Goal: Information Seeking & Learning: Learn about a topic

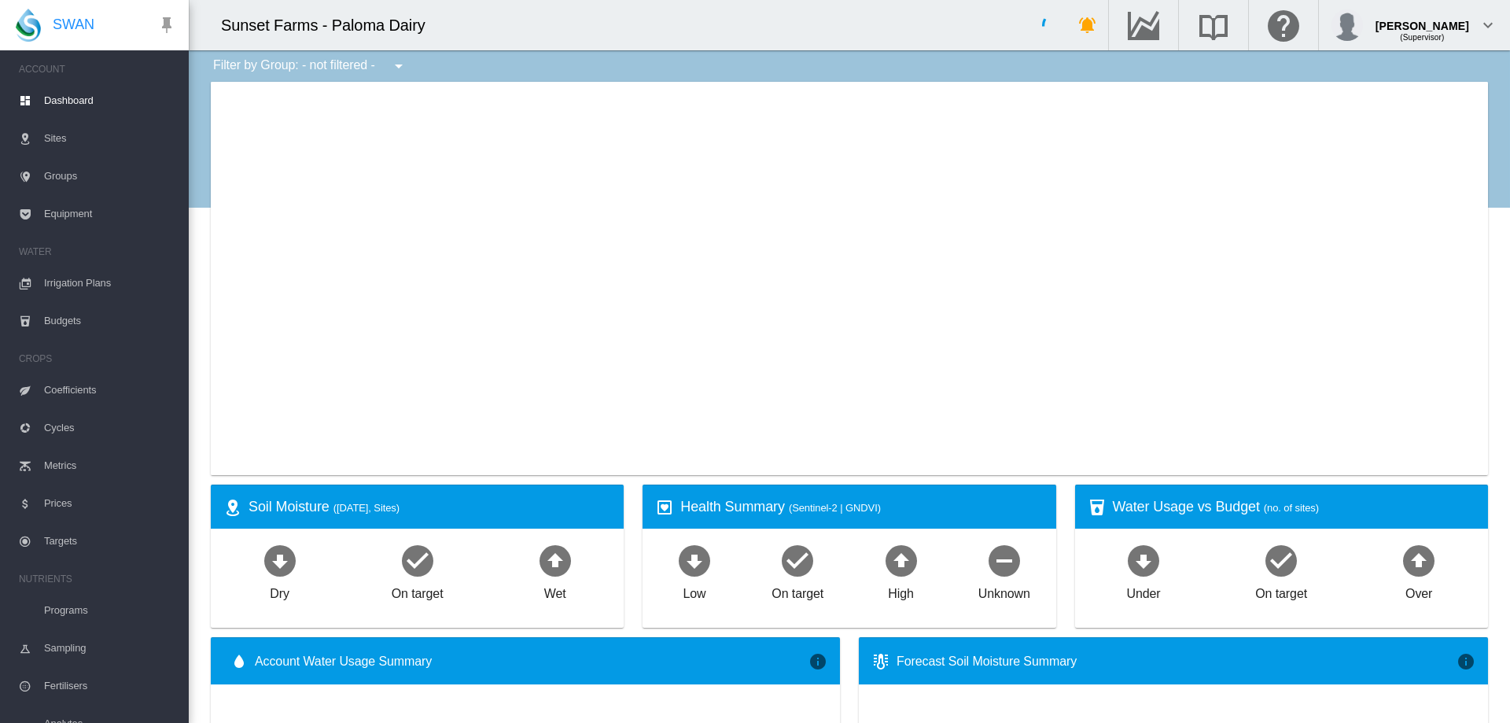
type input "**********"
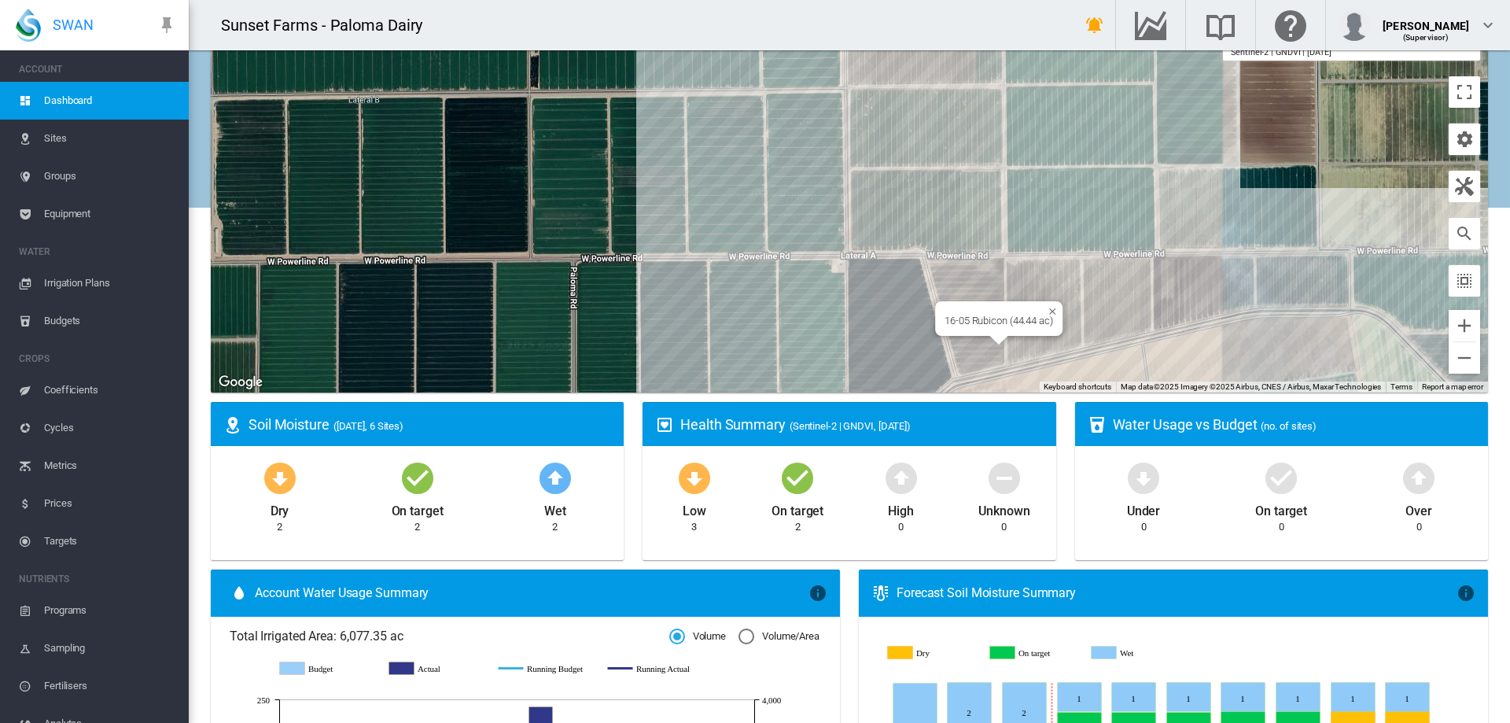
scroll to position [157, 0]
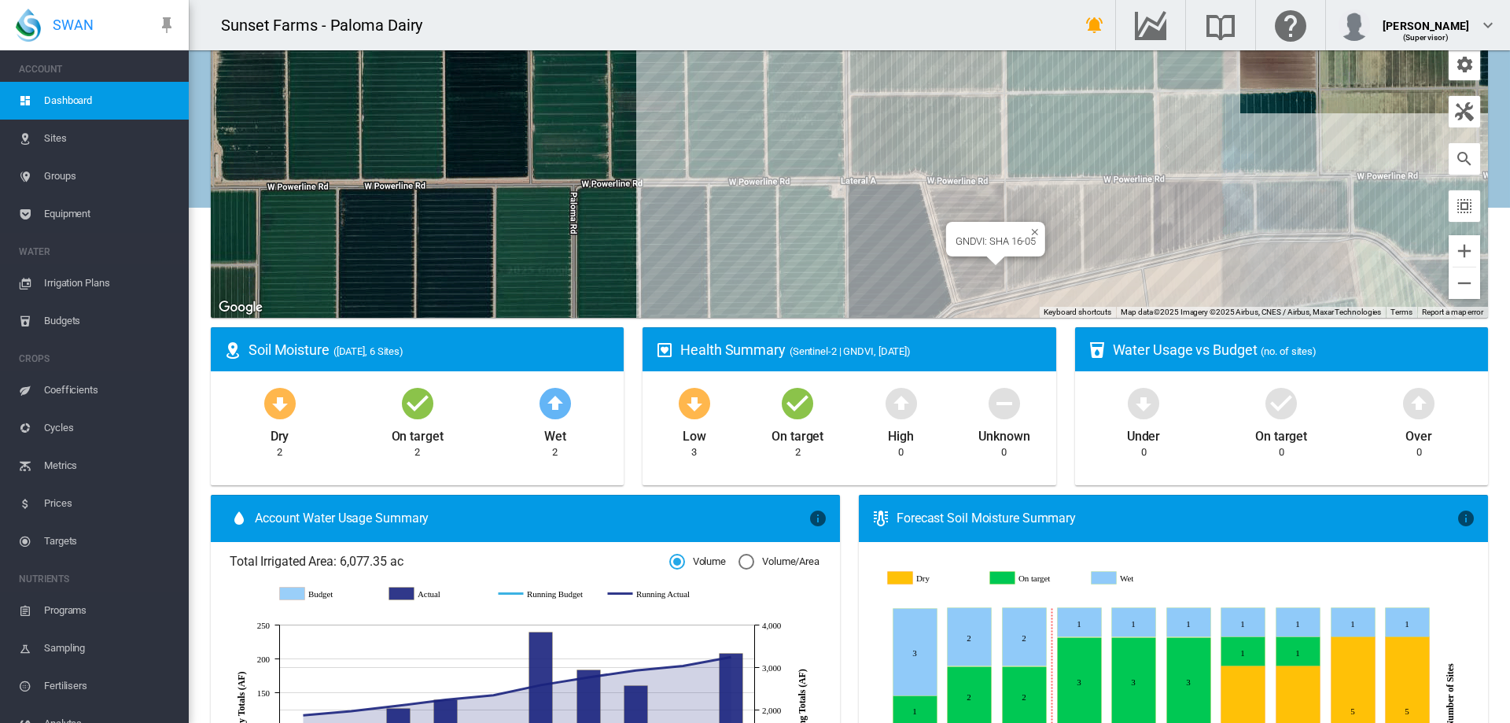
click at [969, 240] on div "GNDVI: SHA 16-05" at bounding box center [996, 241] width 80 height 12
click at [970, 276] on div "To navigate, press the arrow keys. GNDVI: SHA 16-05" at bounding box center [849, 120] width 1277 height 393
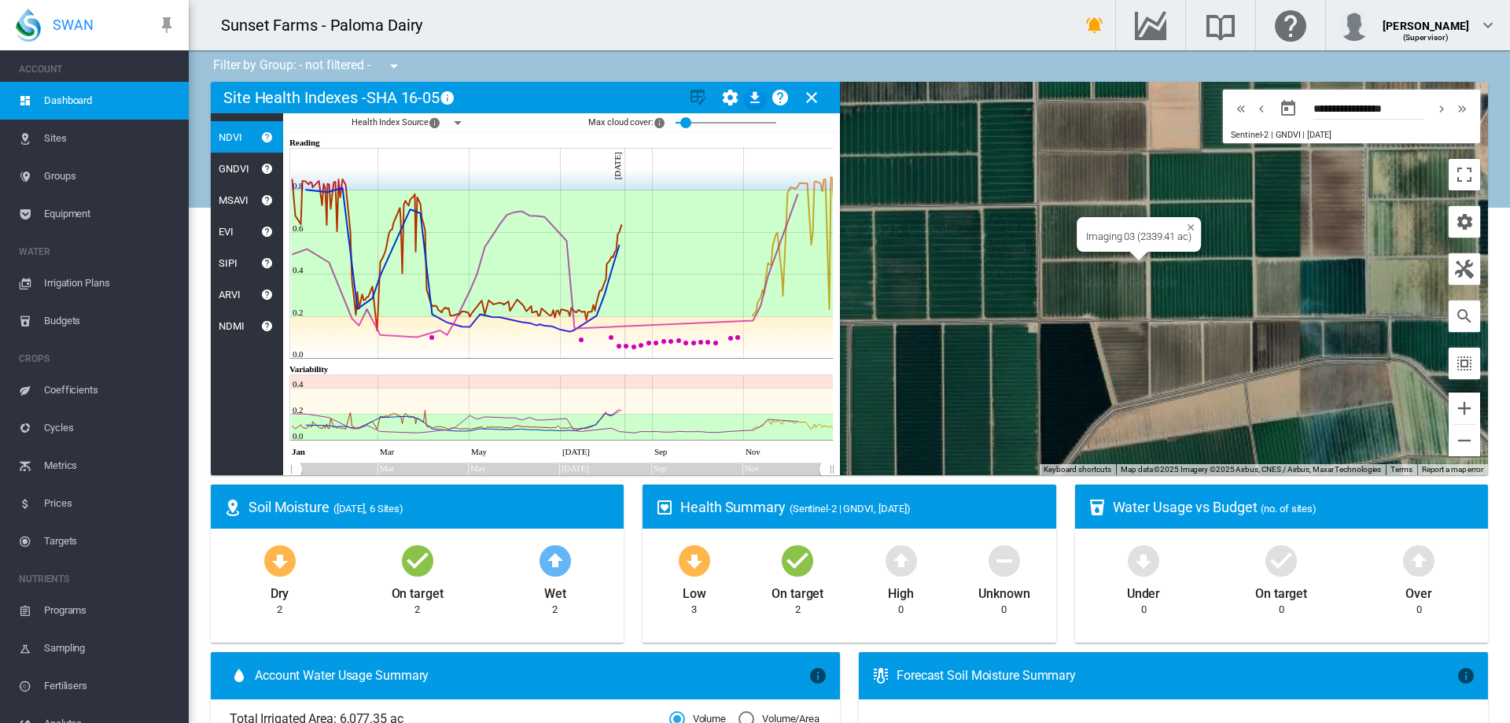
scroll to position [79, 0]
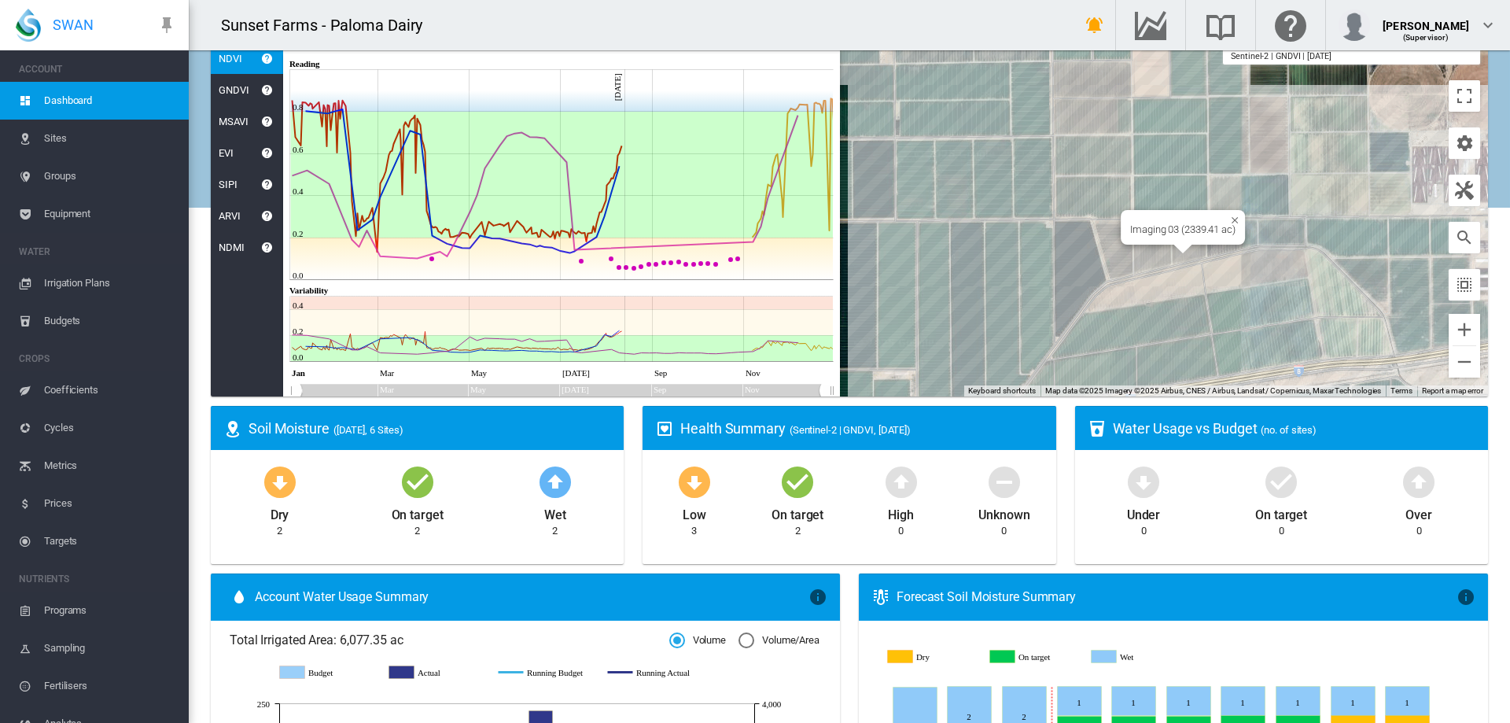
drag, startPoint x: 1182, startPoint y: 287, endPoint x: 1178, endPoint y: 221, distance: 66.2
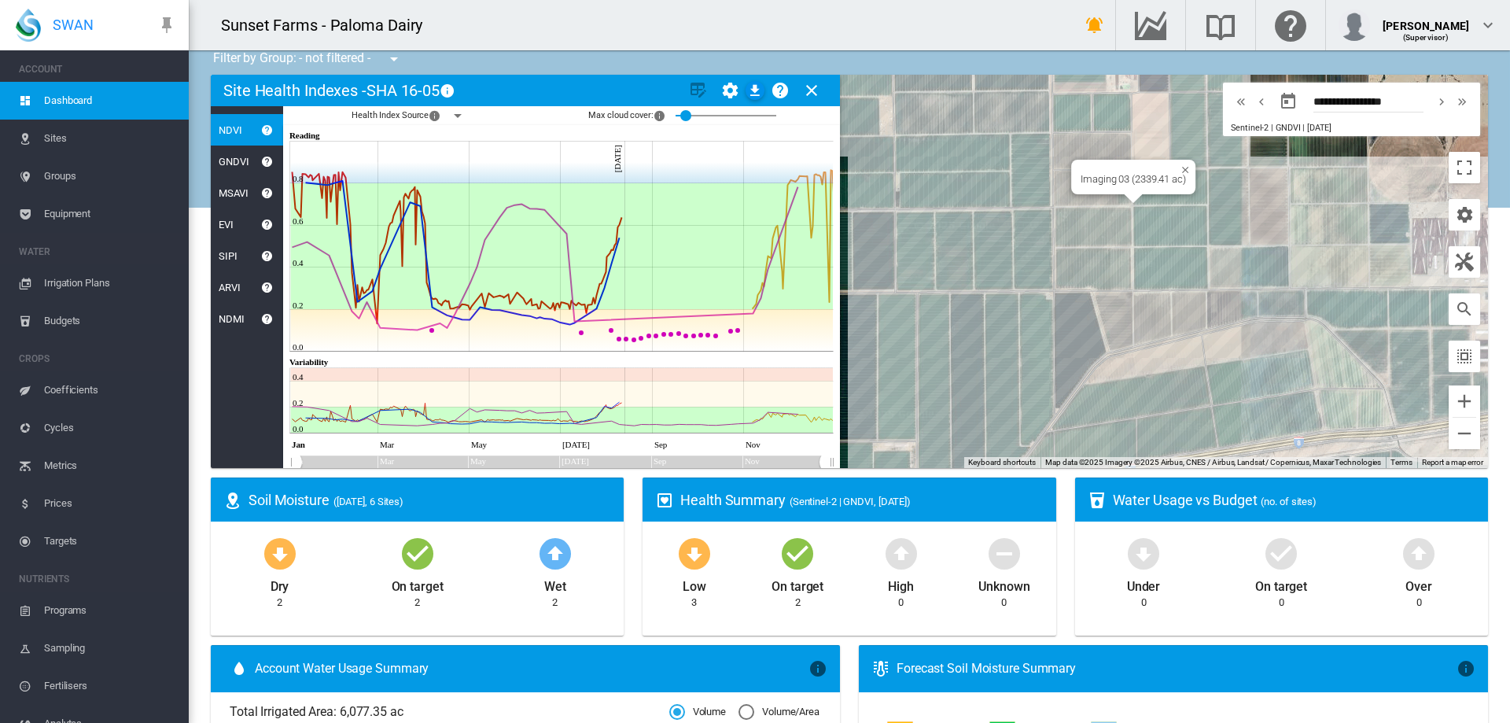
scroll to position [0, 0]
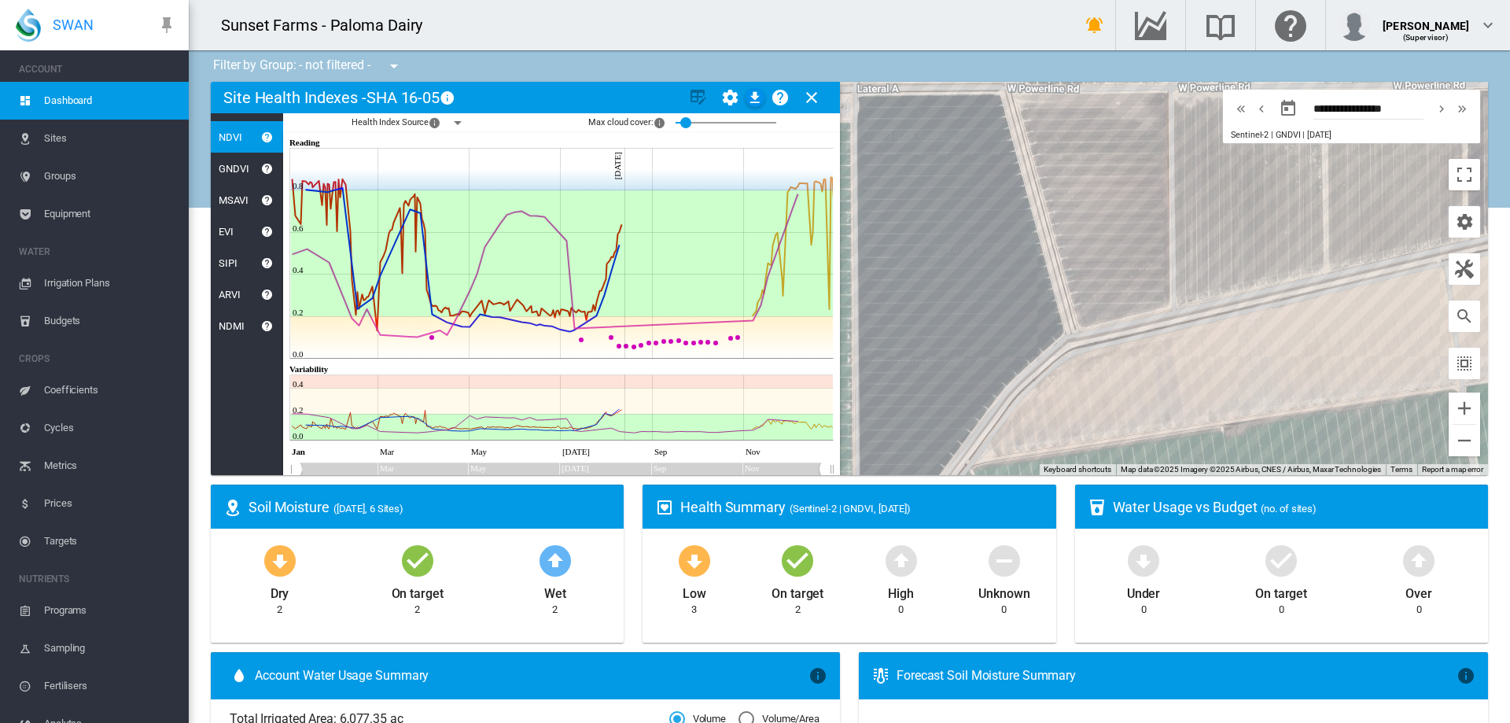
click at [53, 91] on span "Dashboard" at bounding box center [110, 101] width 132 height 38
click at [68, 136] on span "Sites" at bounding box center [110, 139] width 132 height 38
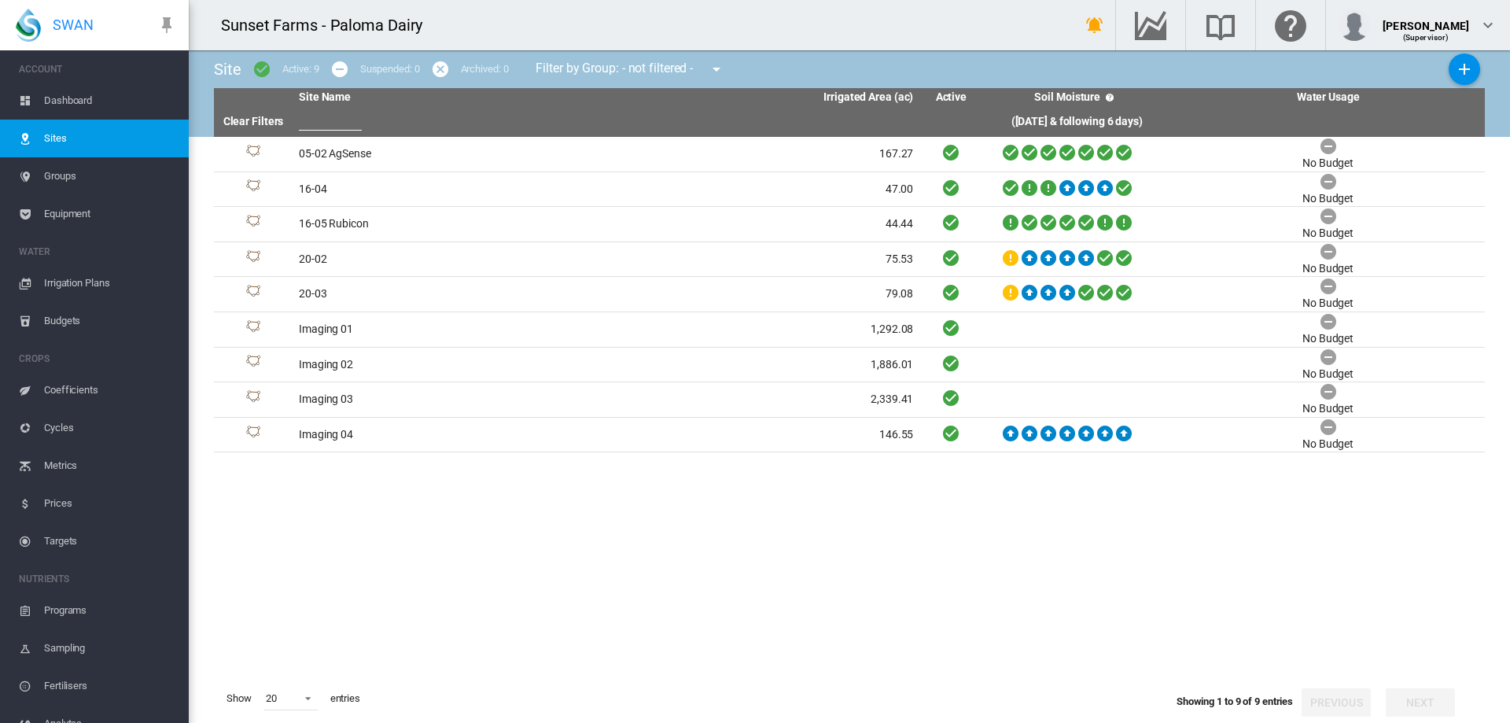
click at [89, 110] on span "Dashboard" at bounding box center [110, 101] width 132 height 38
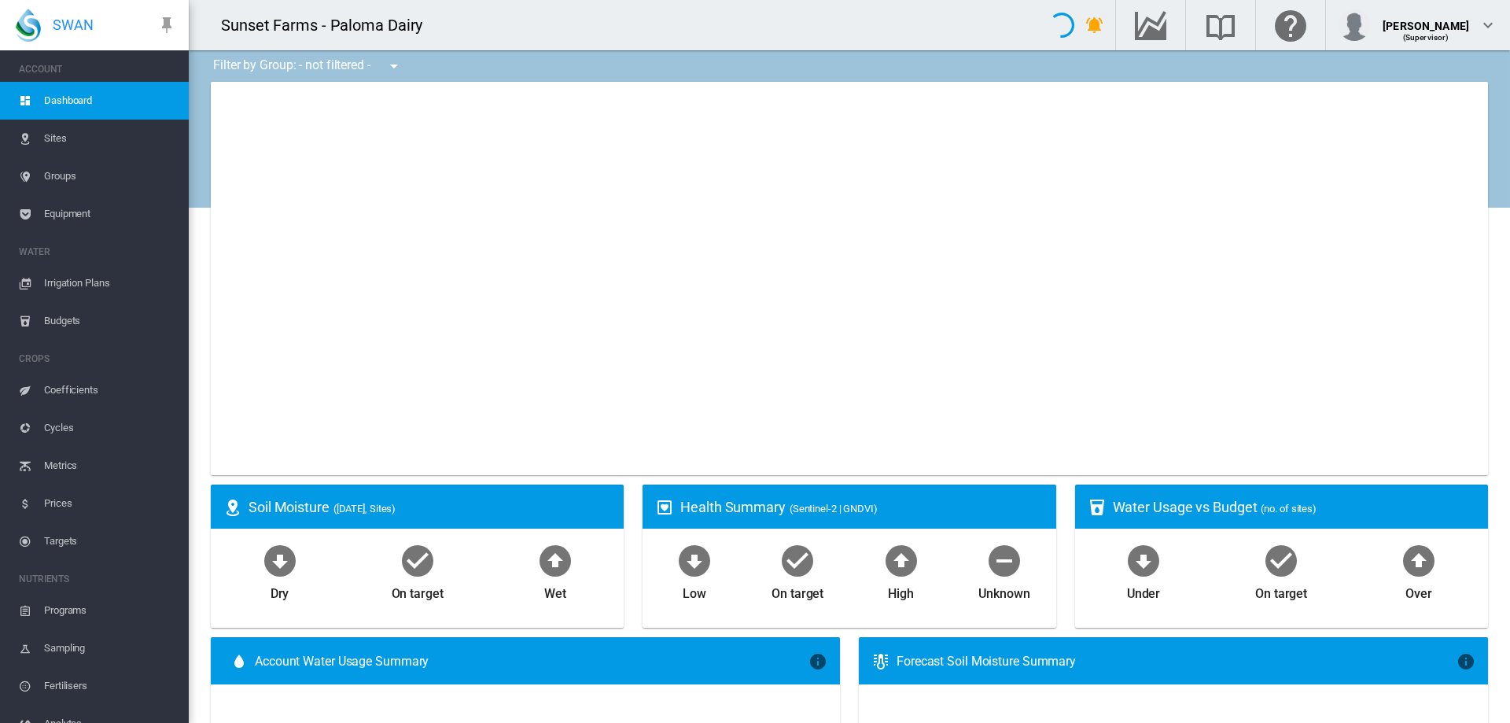
type input "**********"
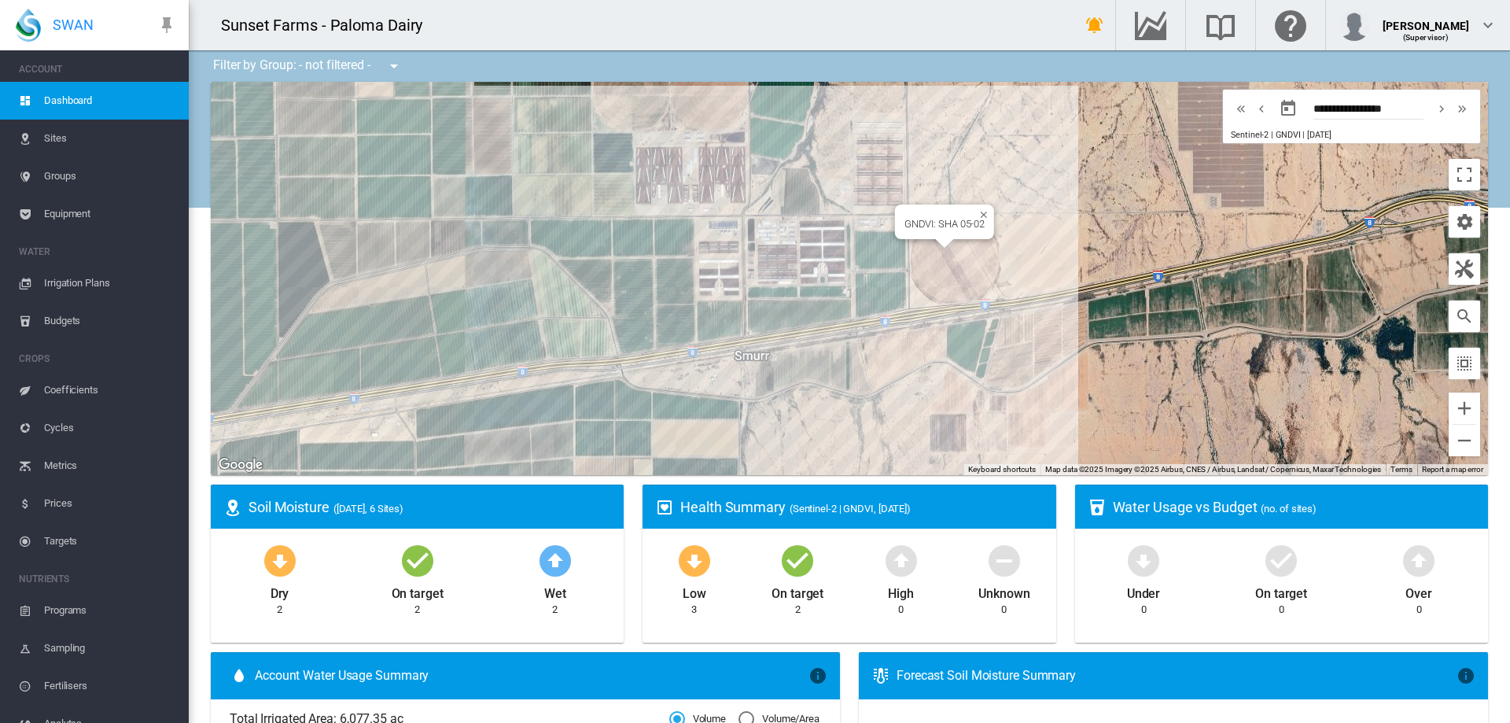
click at [931, 256] on div "To navigate, press the arrow keys. GNDVI: SHA 05-02" at bounding box center [849, 278] width 1277 height 393
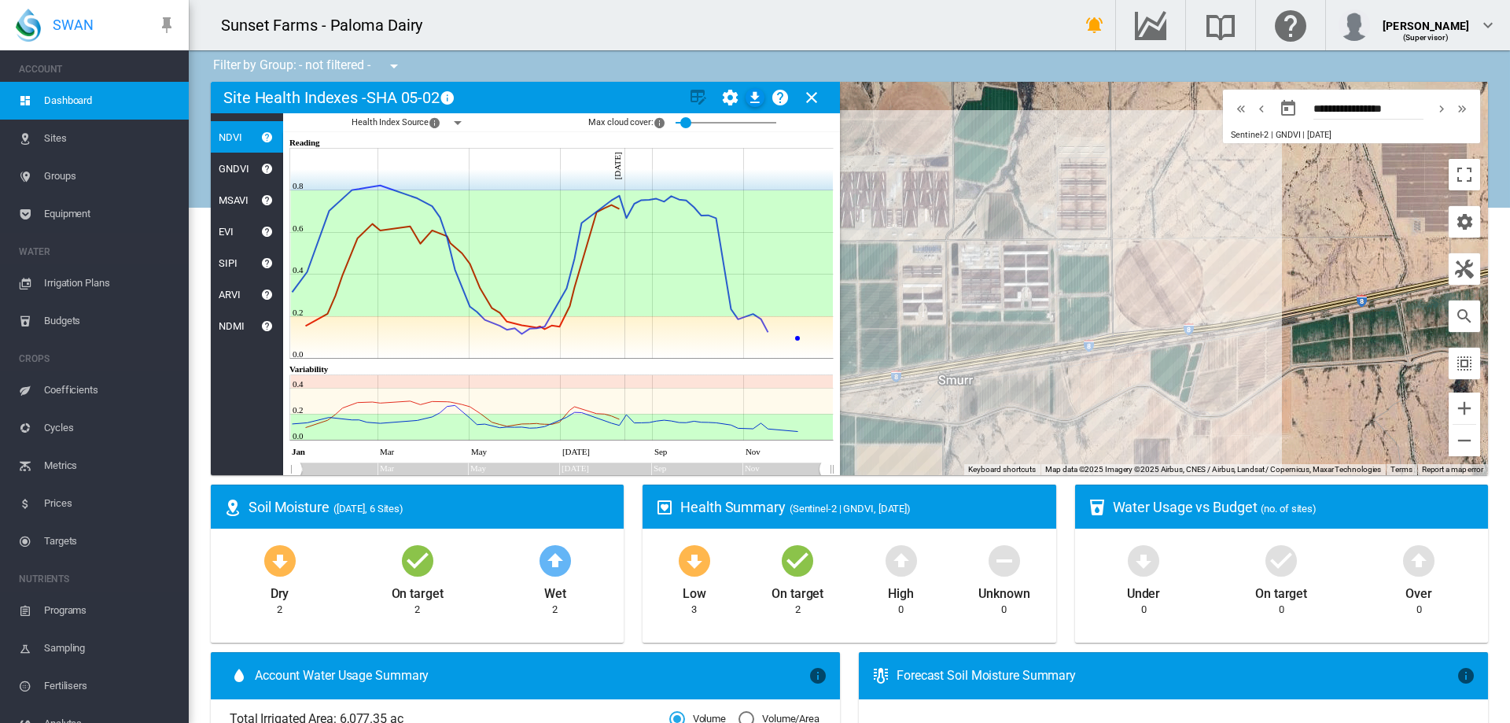
click at [817, 105] on md-icon "icon-close" at bounding box center [811, 97] width 19 height 19
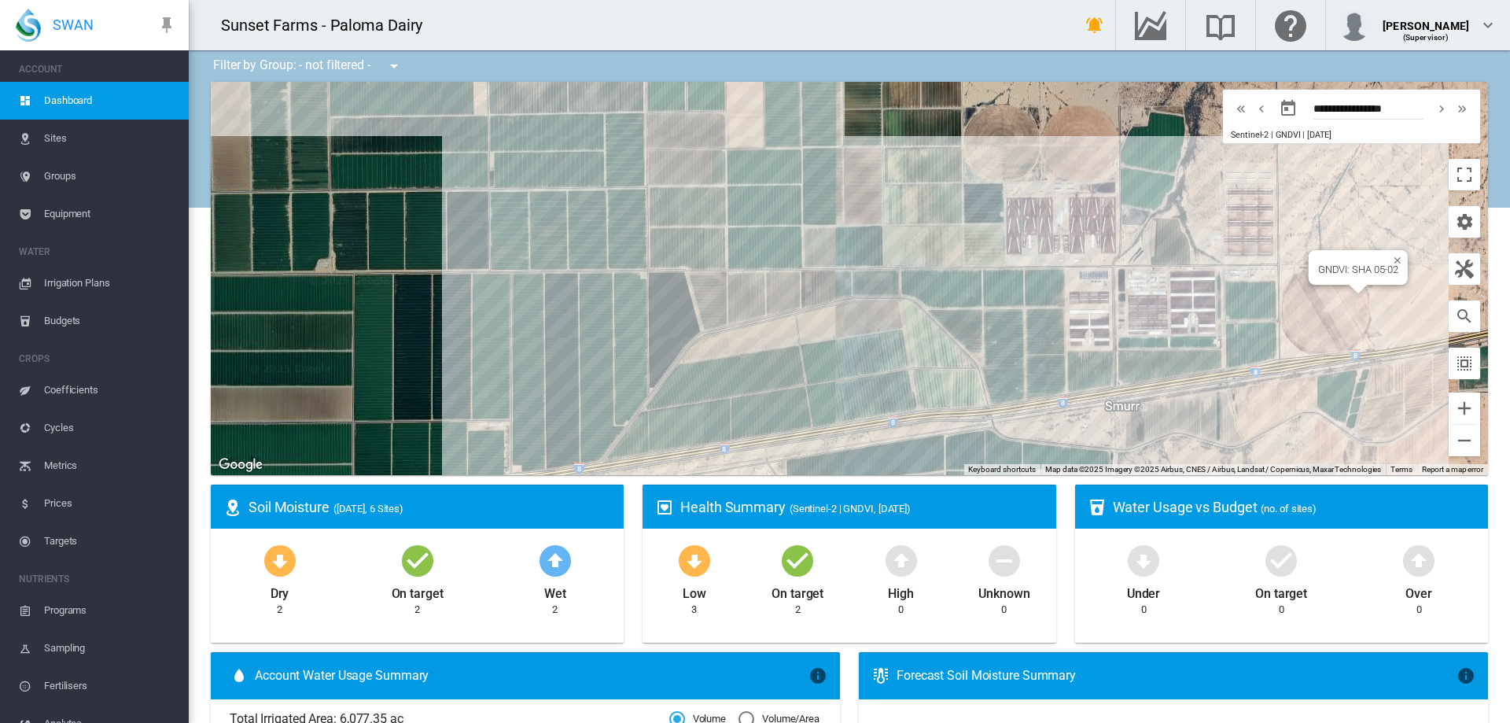
click at [1325, 306] on div "To navigate, press the arrow keys. GNDVI: SHA 05-02" at bounding box center [849, 278] width 1277 height 393
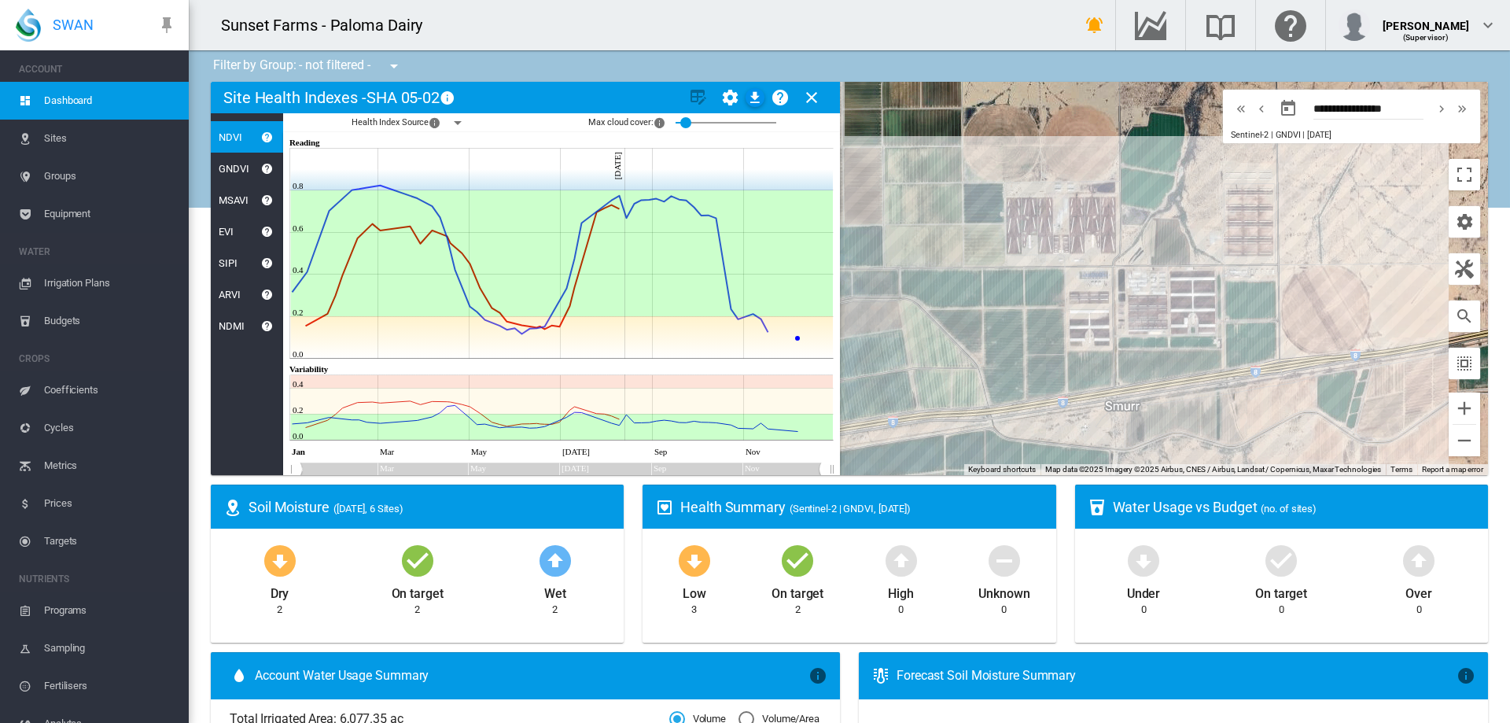
click at [115, 135] on span "Sites" at bounding box center [110, 139] width 132 height 38
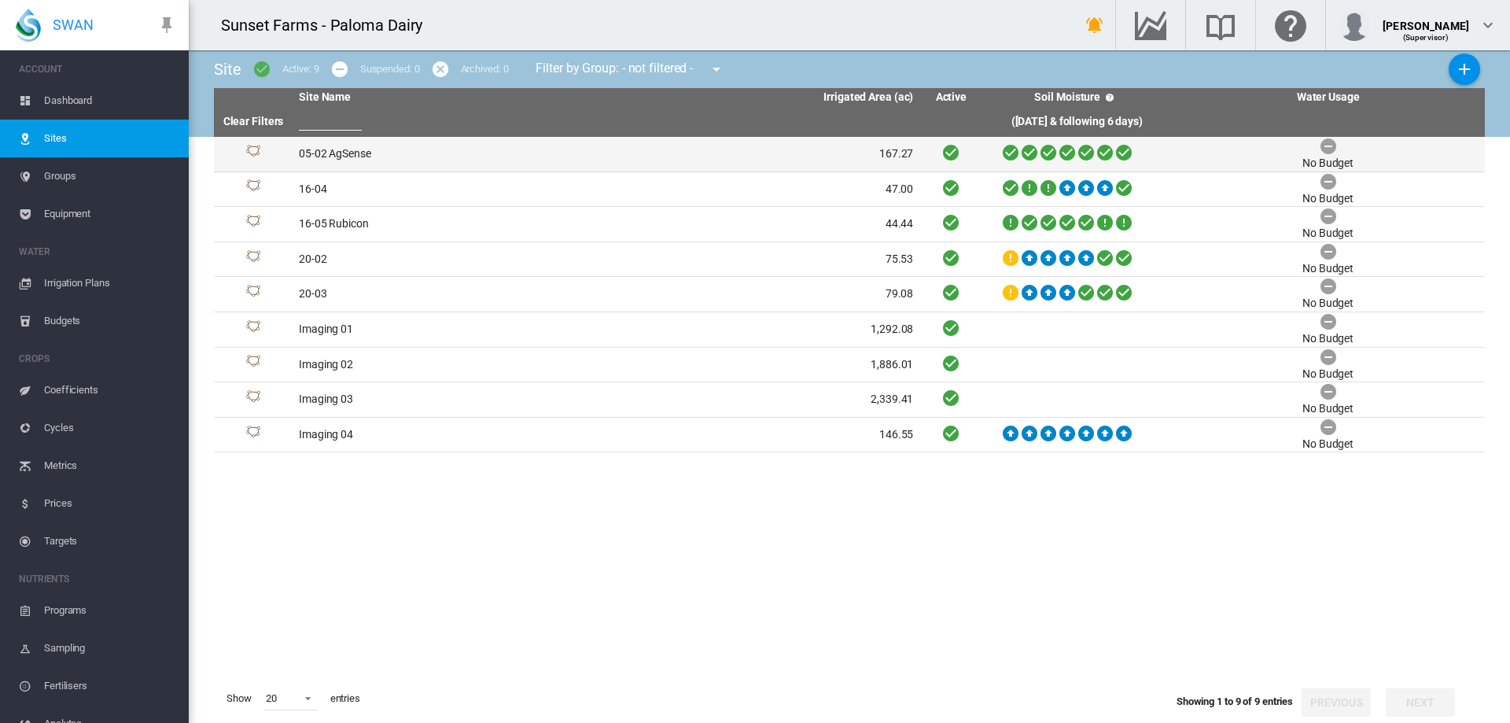
click at [363, 154] on td "05-02 AgSense" at bounding box center [450, 154] width 314 height 35
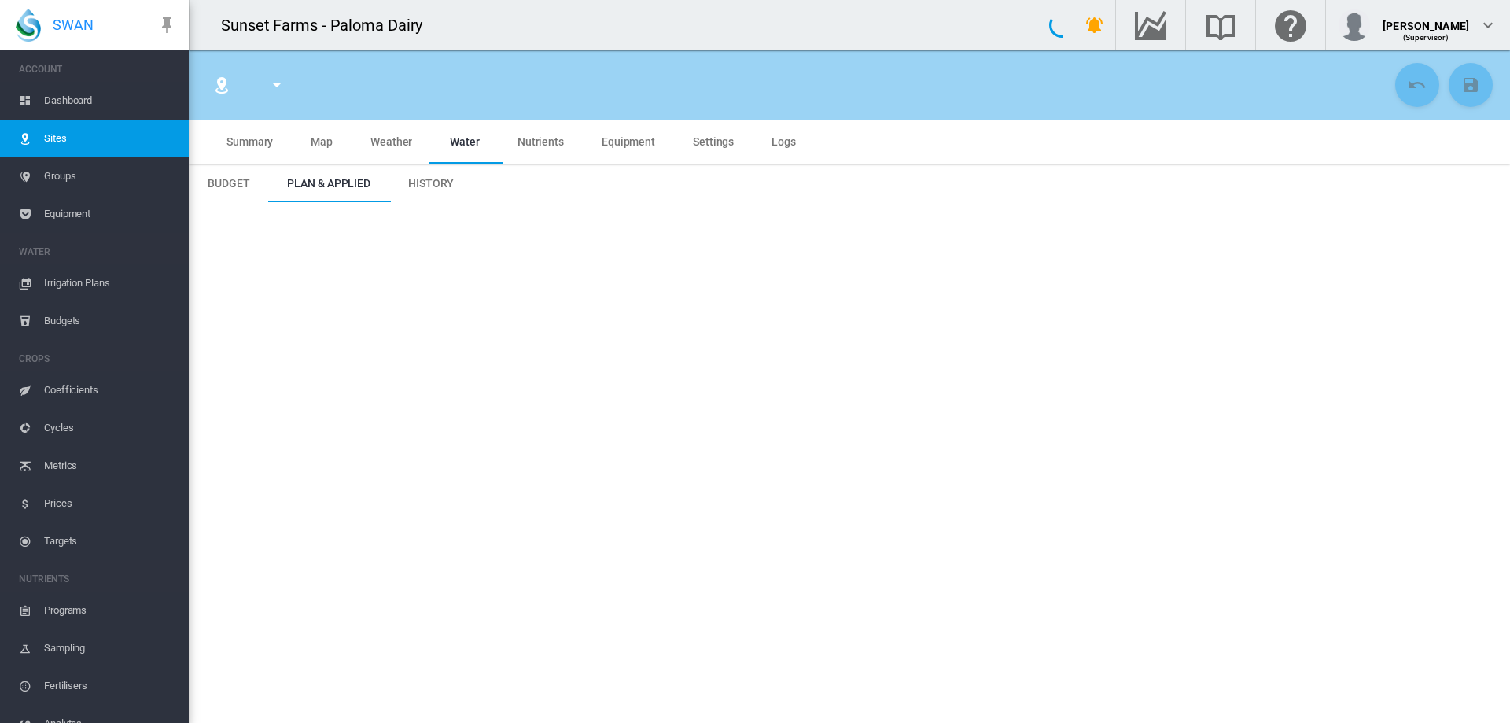
type input "******"
type input "**********"
type input "********"
type input "**********"
type input "***"
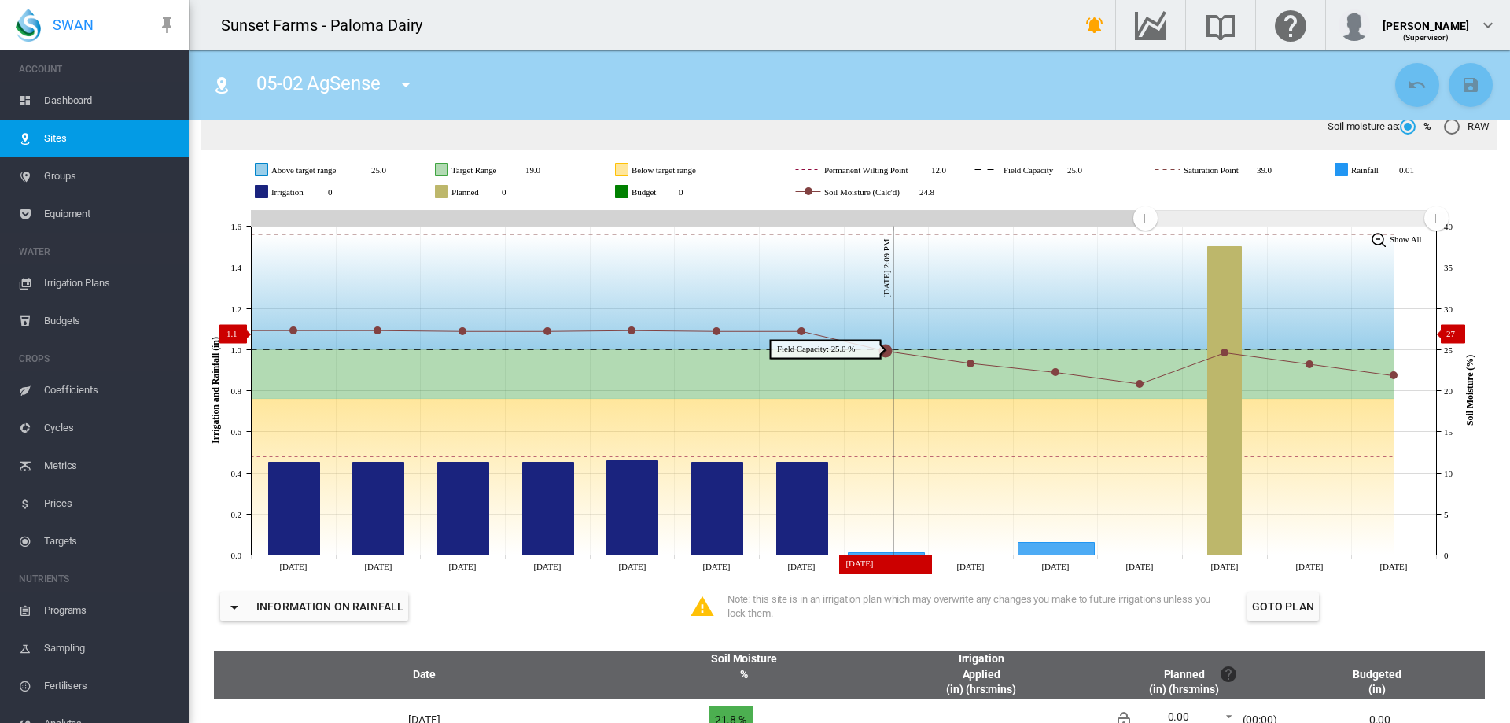
scroll to position [157, 0]
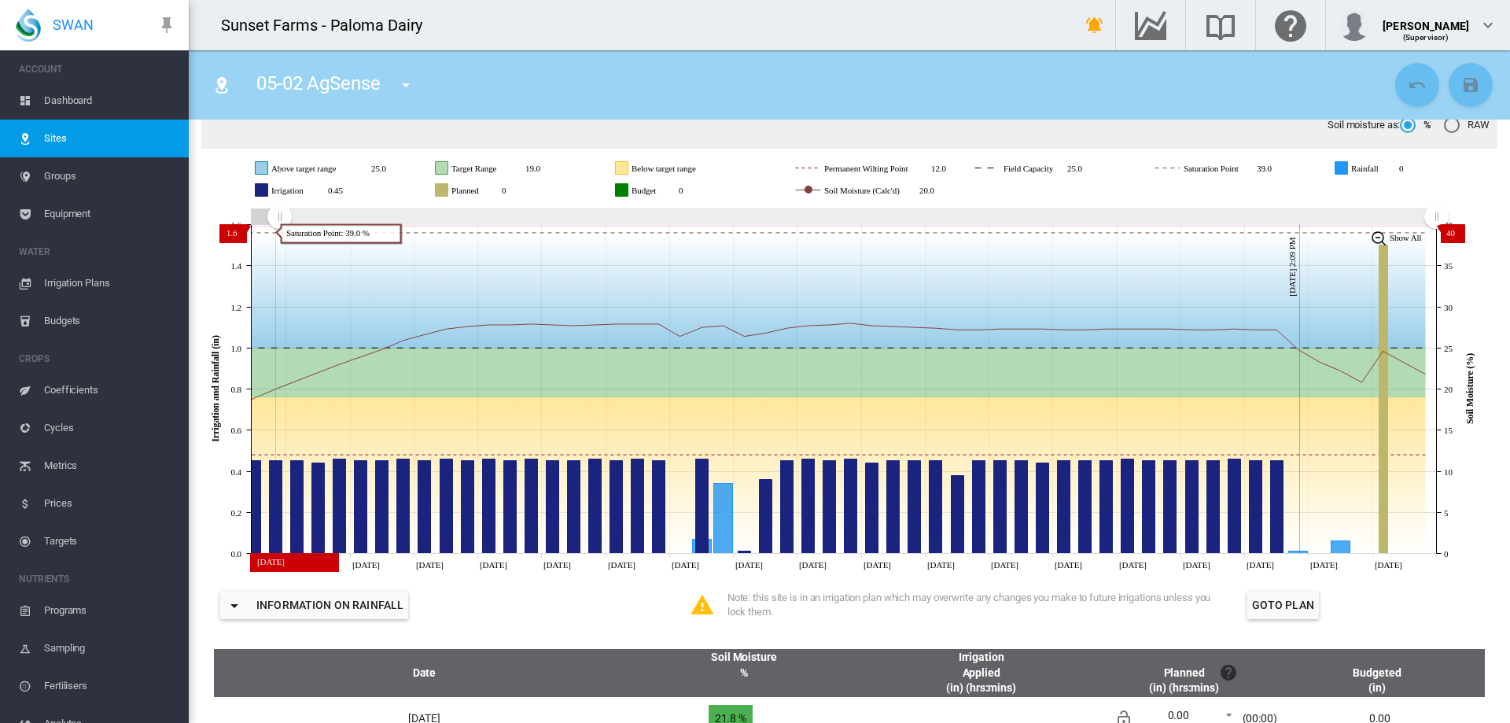
drag, startPoint x: 1152, startPoint y: 223, endPoint x: 279, endPoint y: 226, distance: 872.4
click at [279, 226] on g "Zoom chart using cursor arrows" at bounding box center [280, 217] width 28 height 28
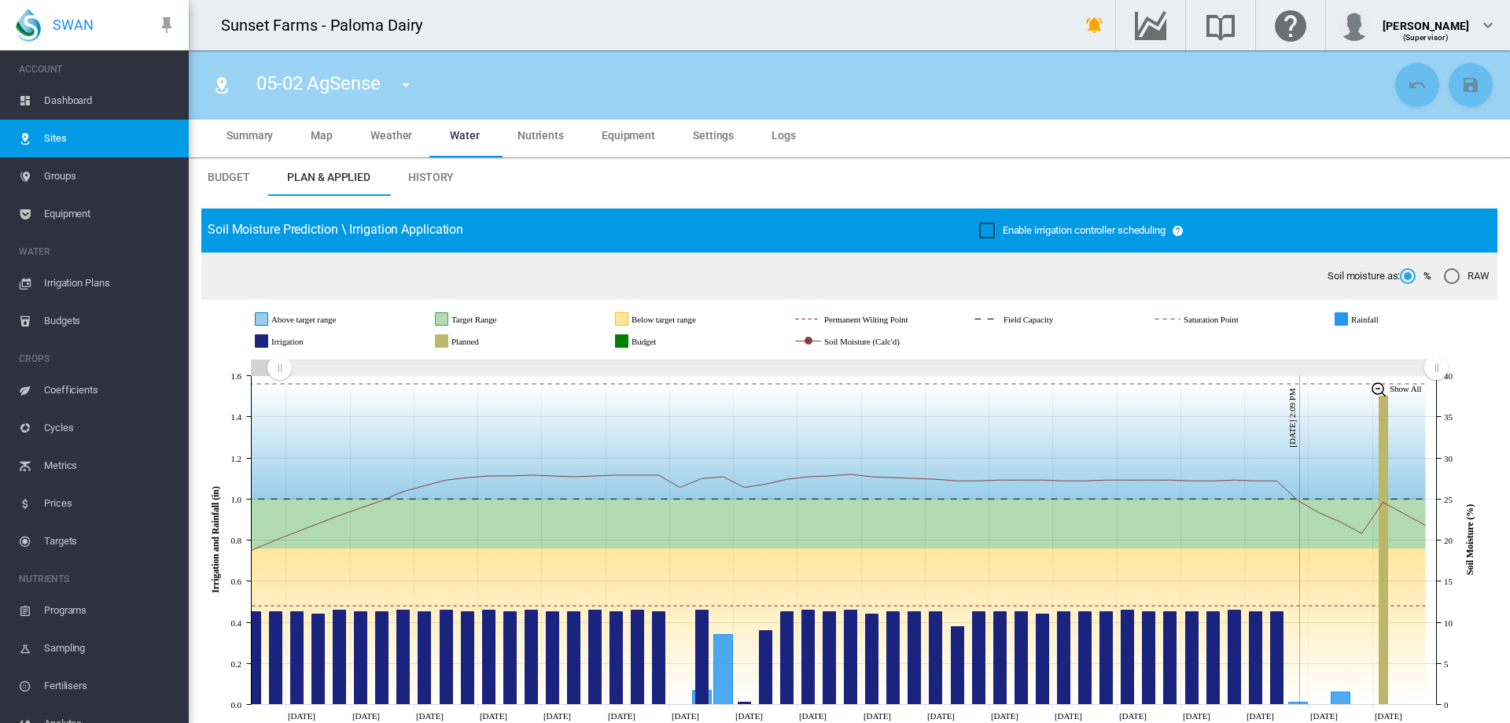
scroll to position [0, 0]
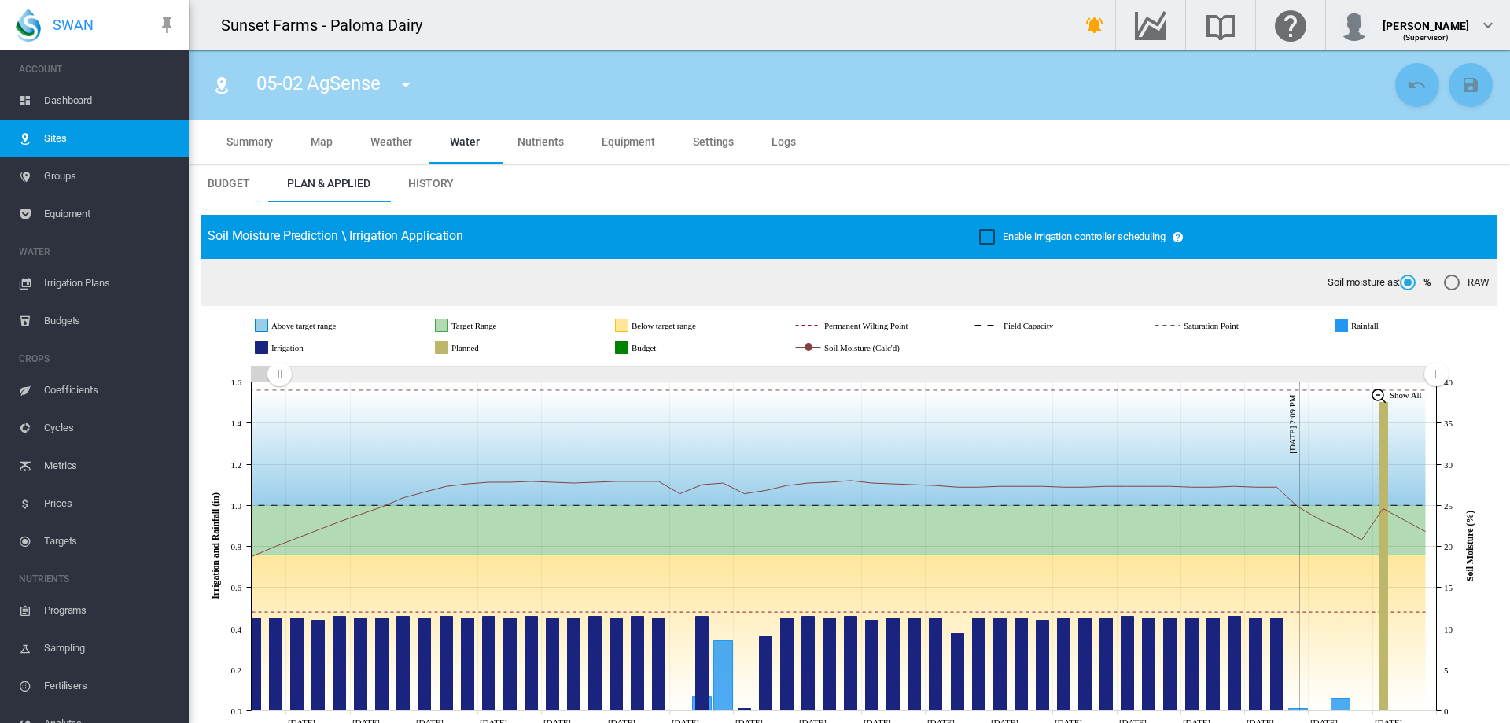
click at [247, 127] on md-tab-item "Summary" at bounding box center [250, 142] width 84 height 44
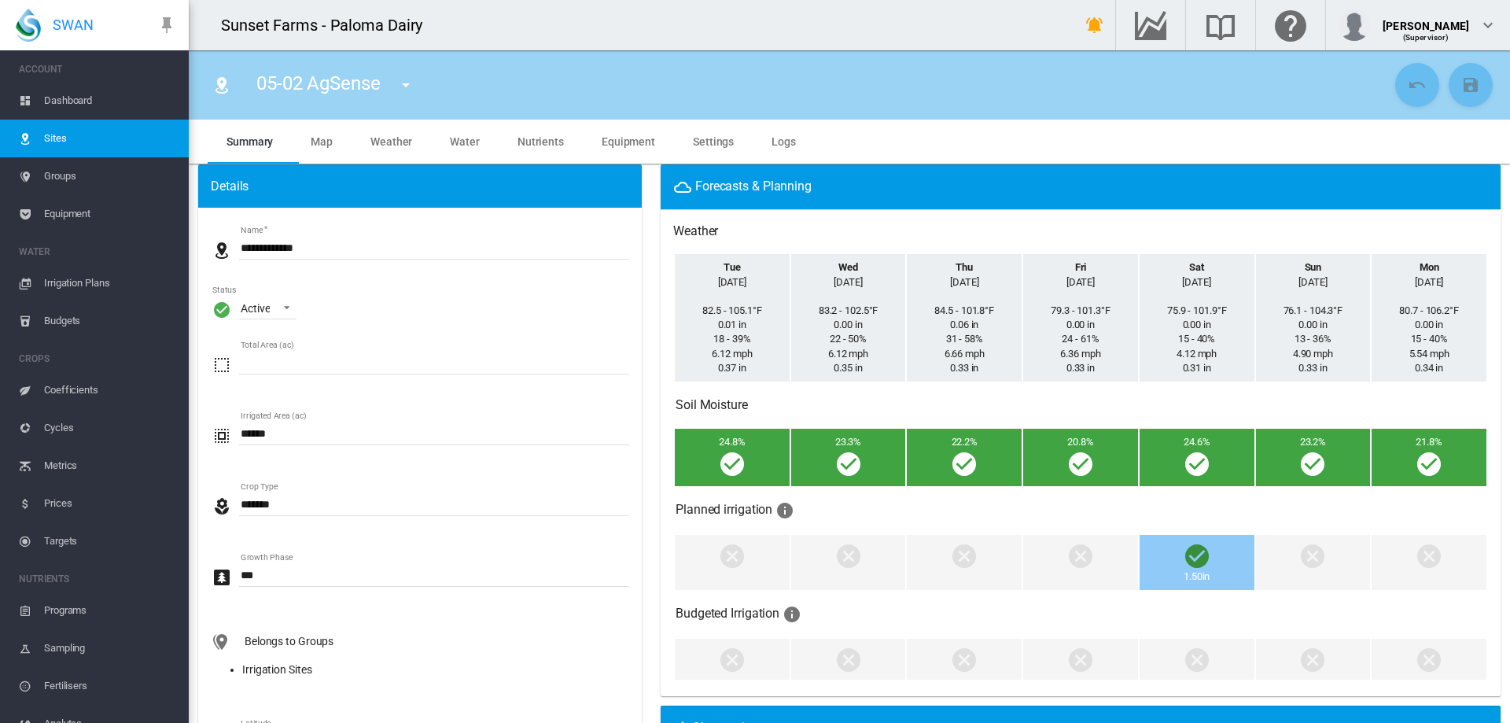
click at [466, 146] on span "Water" at bounding box center [465, 141] width 30 height 13
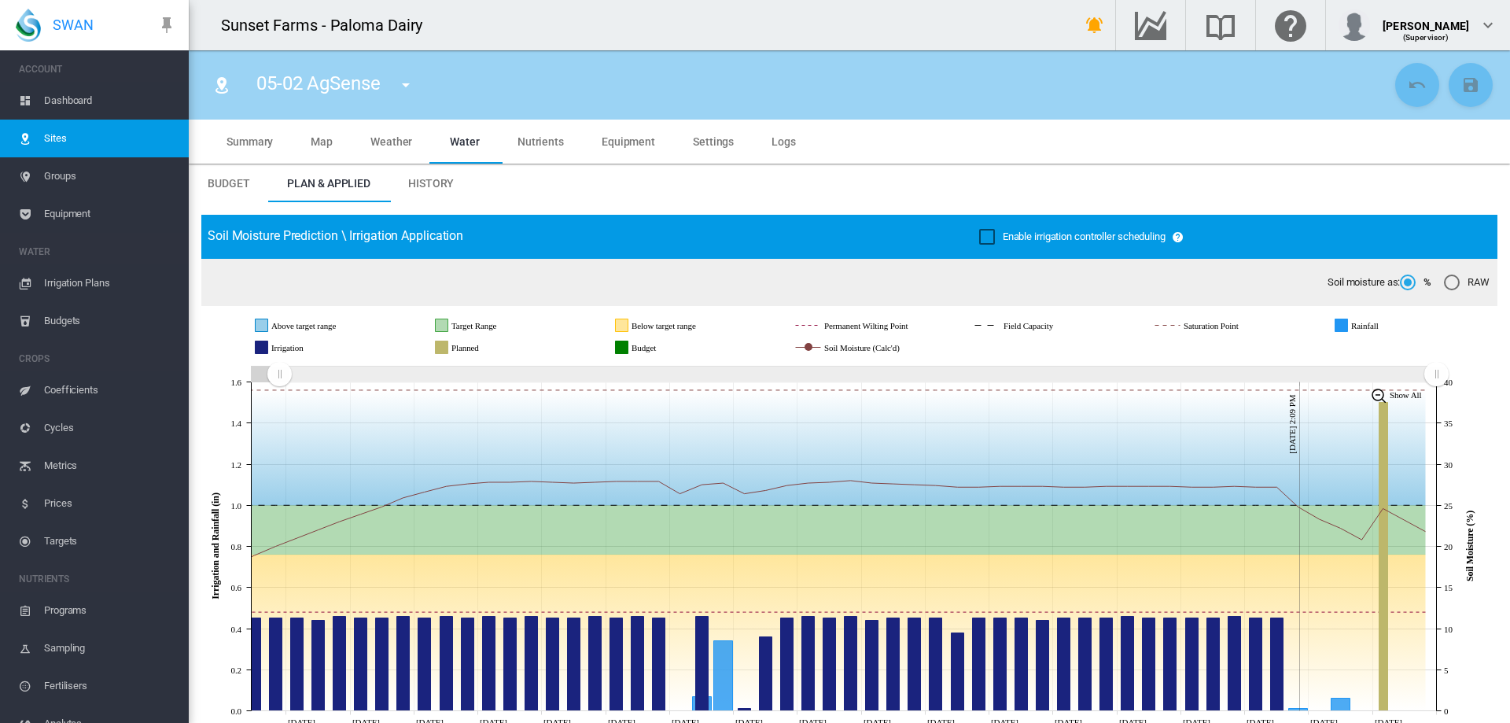
click at [256, 140] on span "Summary" at bounding box center [250, 141] width 46 height 13
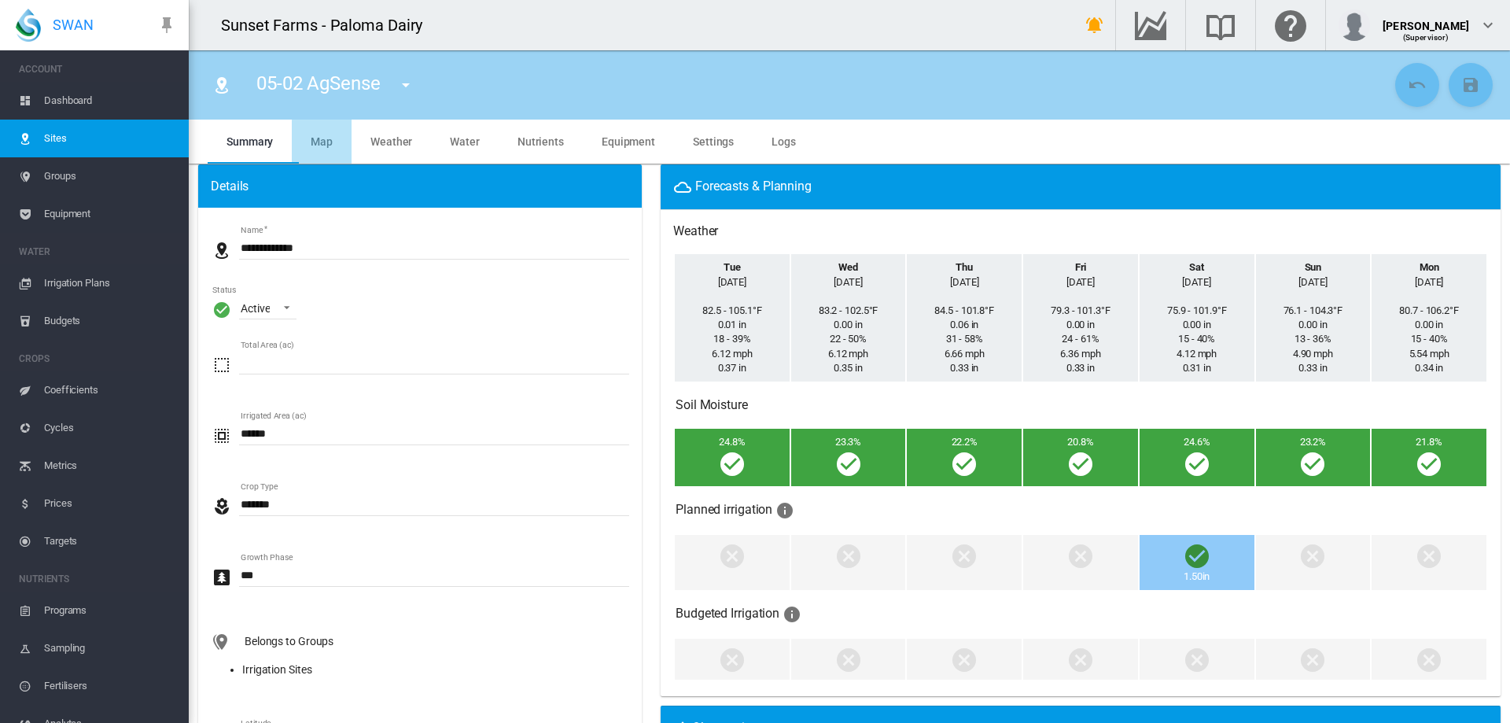
click at [326, 146] on span "Map" at bounding box center [322, 141] width 22 height 13
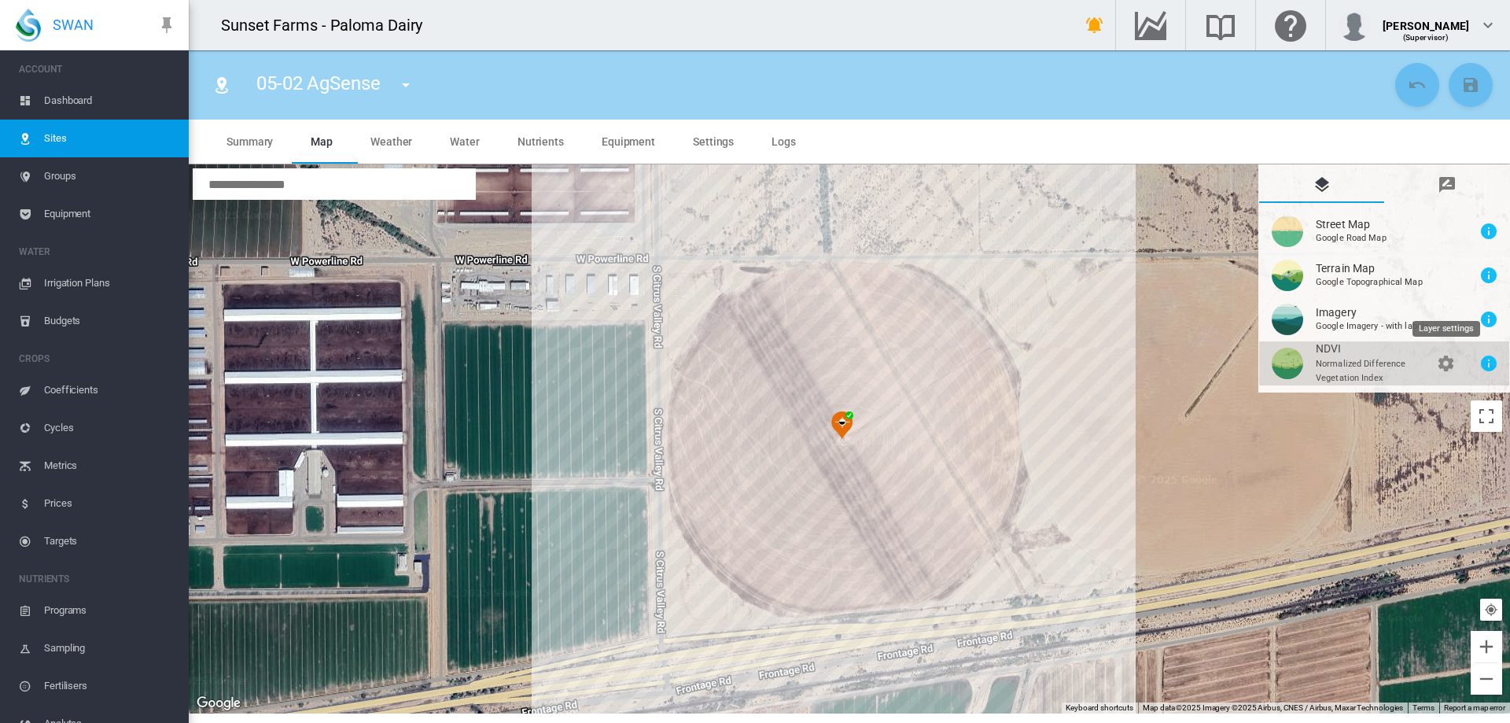
click at [1454, 364] on md-icon "icon-cog" at bounding box center [1445, 363] width 19 height 19
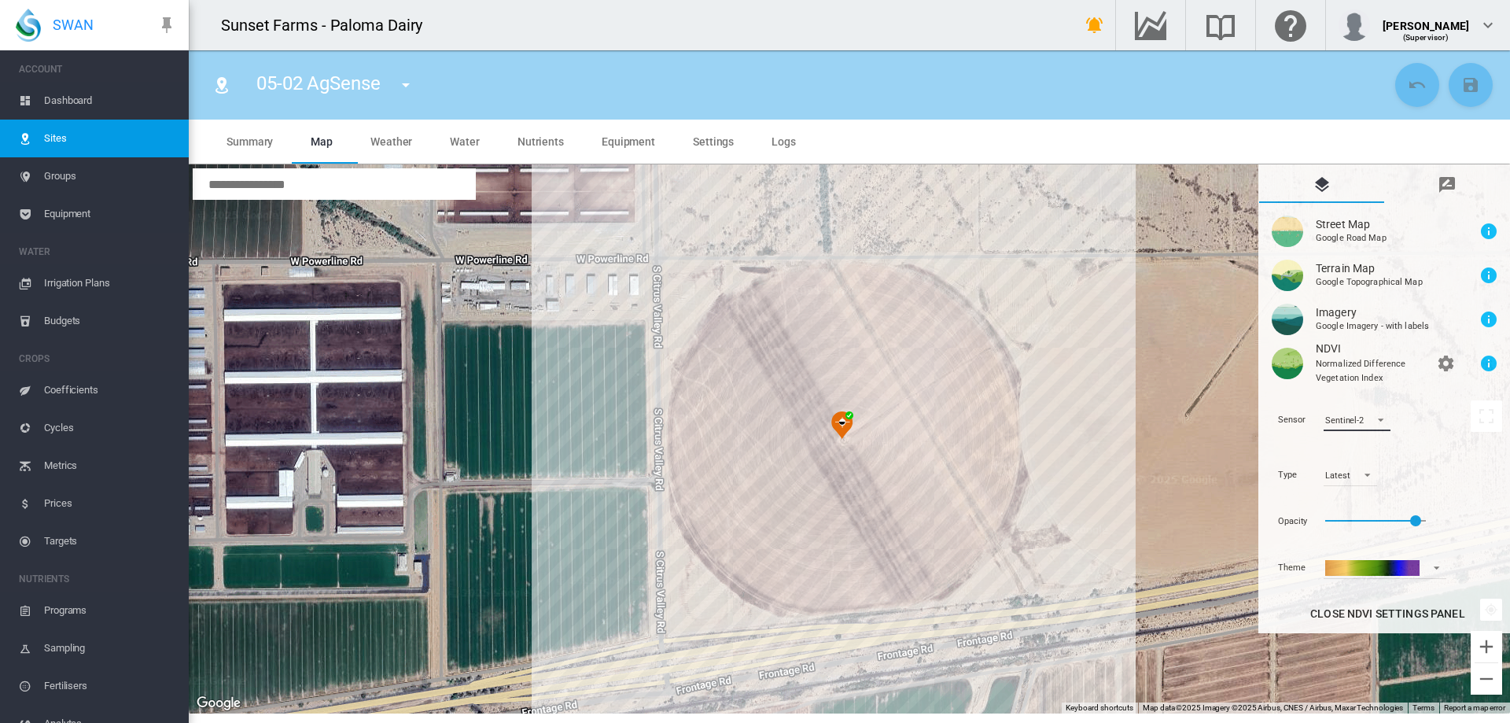
click at [1388, 429] on md-select-value "Sentinel-2" at bounding box center [1357, 419] width 67 height 24
click at [1364, 410] on md-option "Sentinel-2" at bounding box center [1366, 420] width 107 height 38
click at [1406, 364] on button "NDVI\a \a \a Normalized Difference\a \a Vegetation Index\a \a \a \a \a\a \a \a …" at bounding box center [1384, 363] width 250 height 44
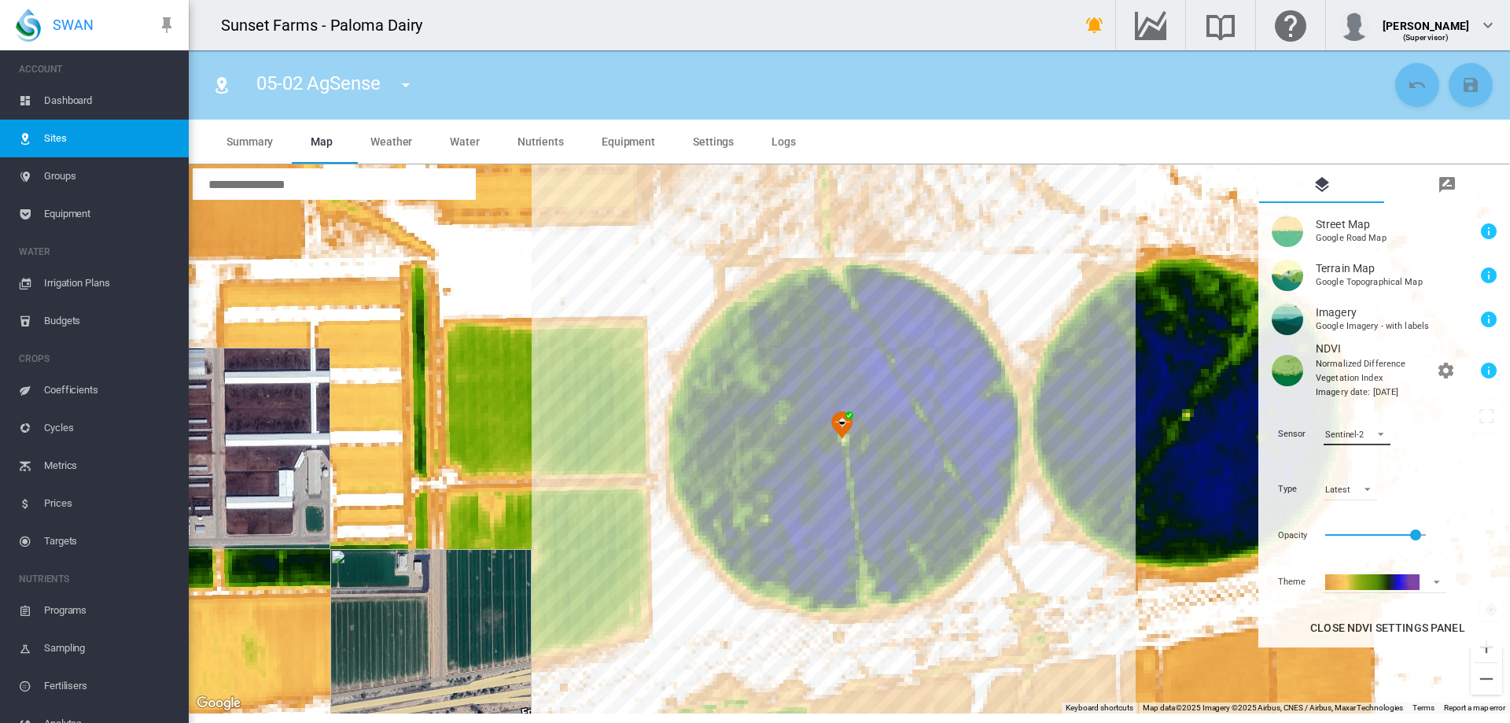
click at [1376, 432] on span at bounding box center [1376, 432] width 19 height 12
click at [1344, 387] on md-option "Landsat-8" at bounding box center [1366, 396] width 107 height 38
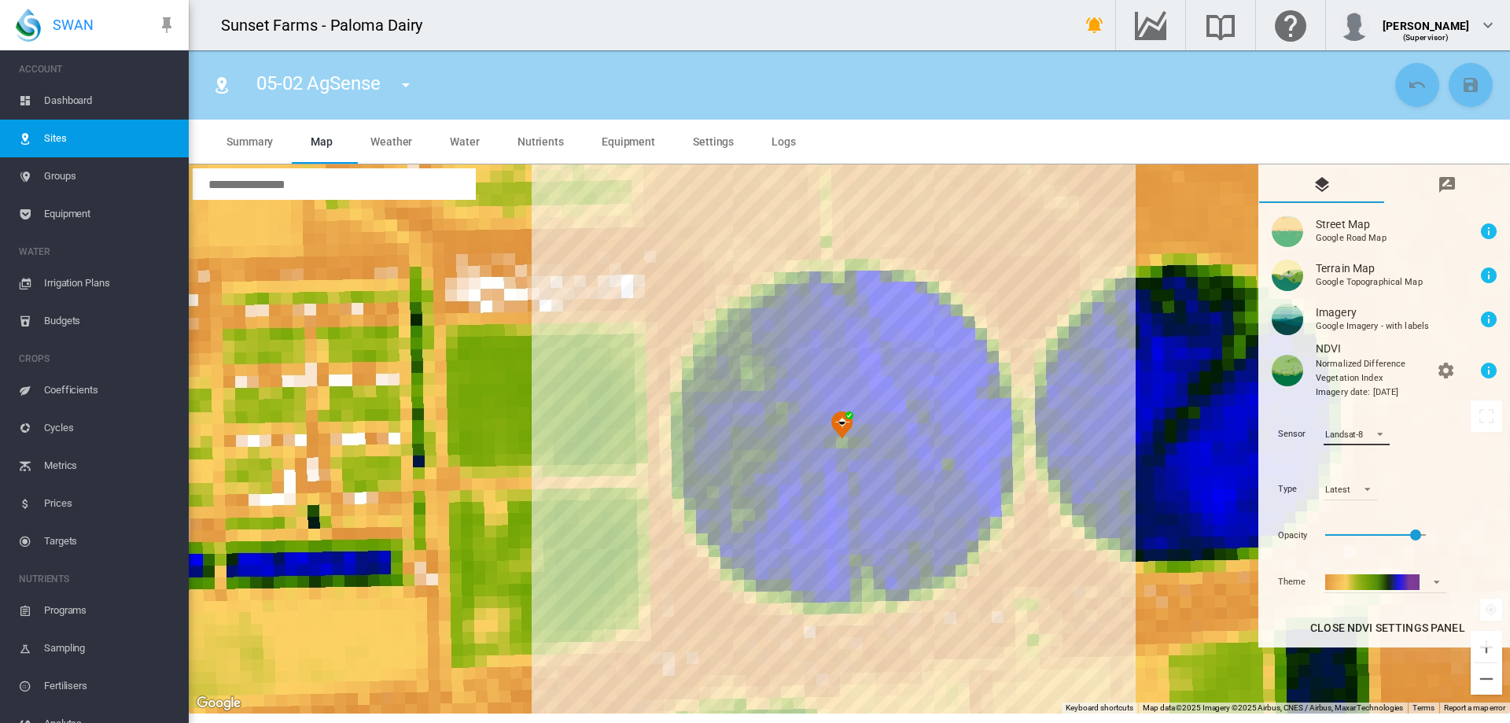
click at [1381, 437] on md-select-value "Landsat-8" at bounding box center [1357, 434] width 66 height 24
click at [1350, 509] on md-option "Planet" at bounding box center [1366, 509] width 107 height 38
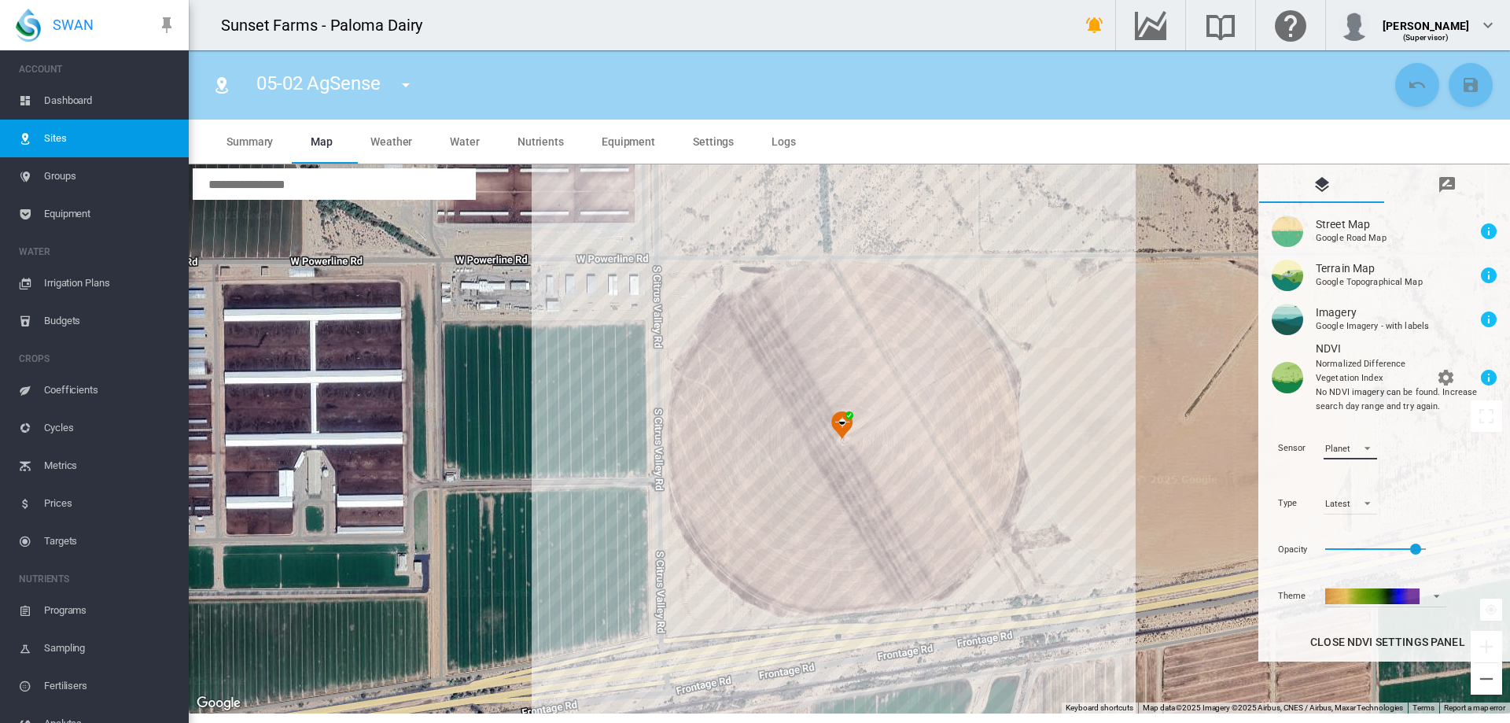
click at [1369, 451] on span at bounding box center [1363, 447] width 19 height 12
click at [1364, 414] on md-option "Sentinel-2" at bounding box center [1366, 410] width 107 height 38
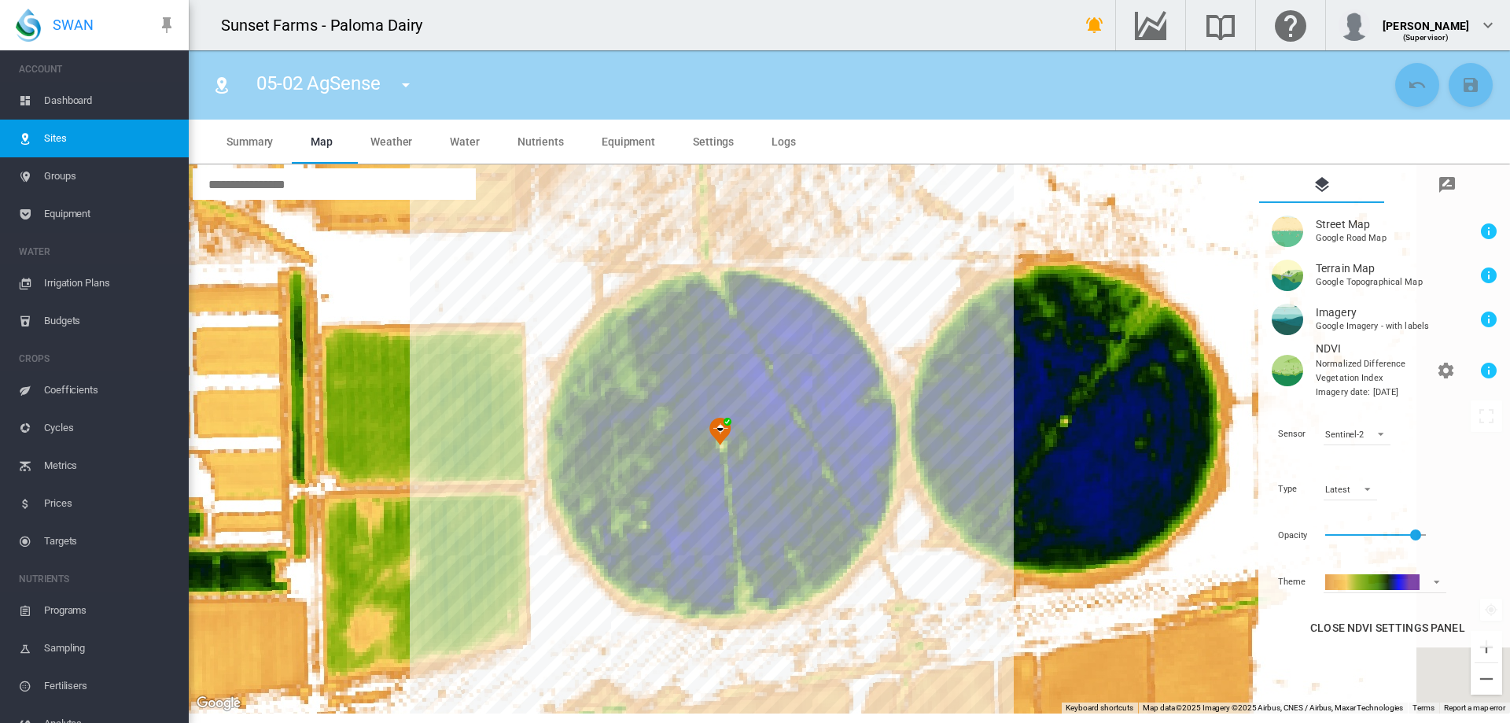
drag, startPoint x: 1012, startPoint y: 443, endPoint x: 890, endPoint y: 452, distance: 122.2
click at [890, 452] on div "To navigate, press the arrow keys." at bounding box center [850, 438] width 1322 height 549
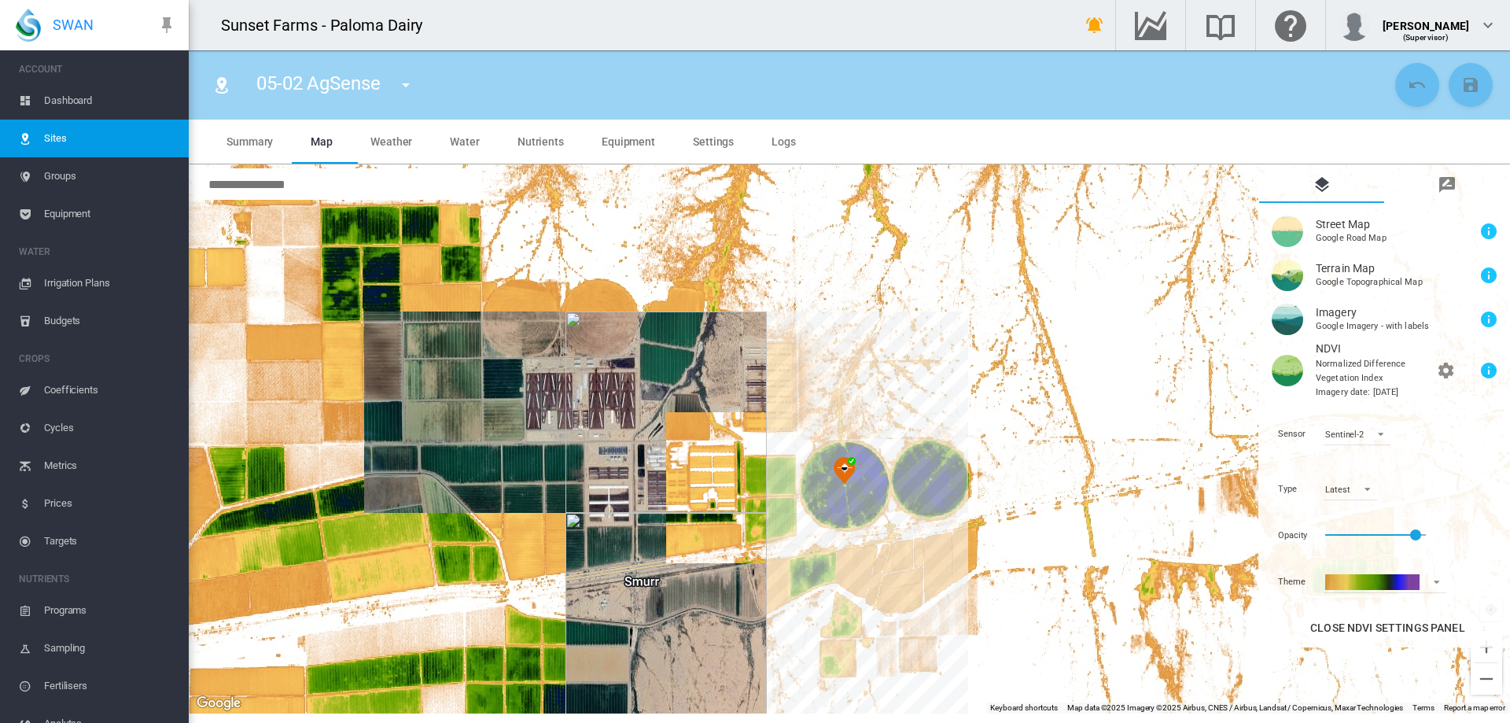
drag, startPoint x: 674, startPoint y: 475, endPoint x: 824, endPoint y: 482, distance: 149.6
click at [824, 482] on div "To navigate, press the arrow keys." at bounding box center [850, 438] width 1322 height 549
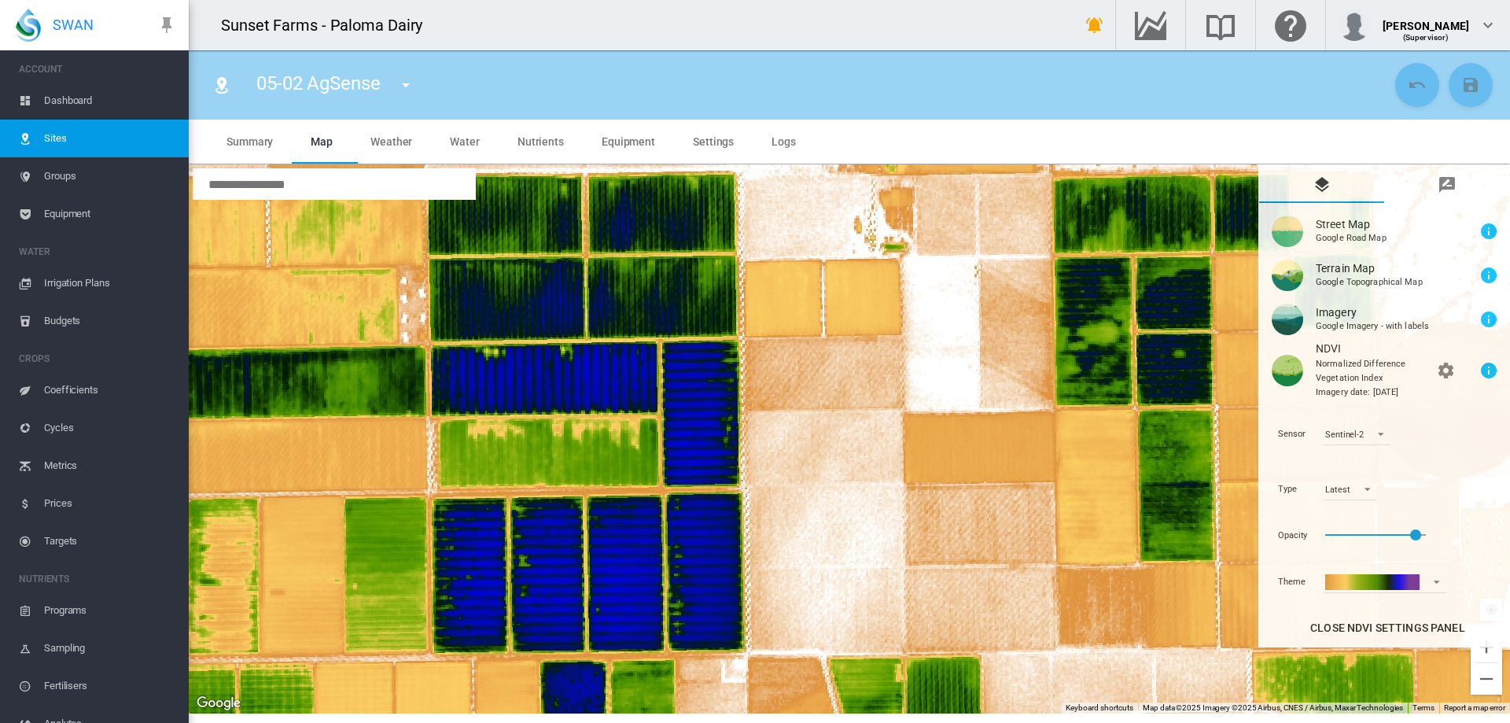
drag, startPoint x: 752, startPoint y: 461, endPoint x: 737, endPoint y: 401, distance: 61.6
click at [737, 401] on div "To navigate, press the arrow keys." at bounding box center [850, 438] width 1322 height 549
